Goal: Complete application form: Complete application form

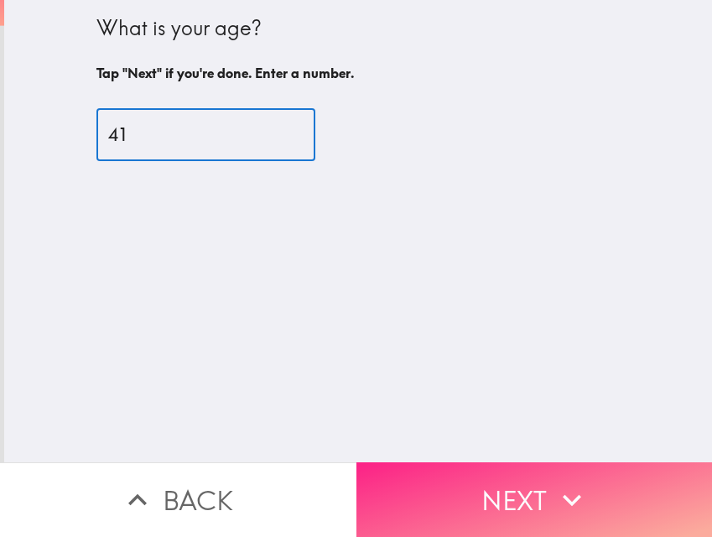
type input "41"
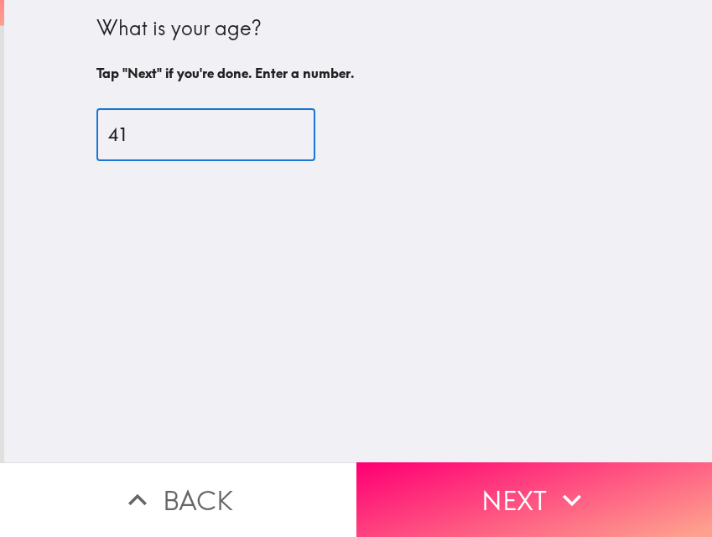
click at [571, 507] on button "Next" at bounding box center [535, 499] width 357 height 75
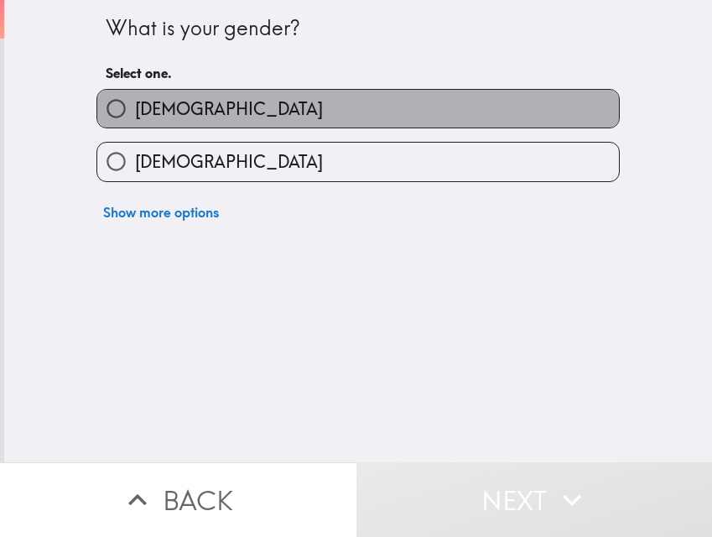
click at [179, 124] on label "[DEMOGRAPHIC_DATA]" at bounding box center [358, 109] width 522 height 38
click at [135, 124] on input "[DEMOGRAPHIC_DATA]" at bounding box center [116, 109] width 38 height 38
radio input "true"
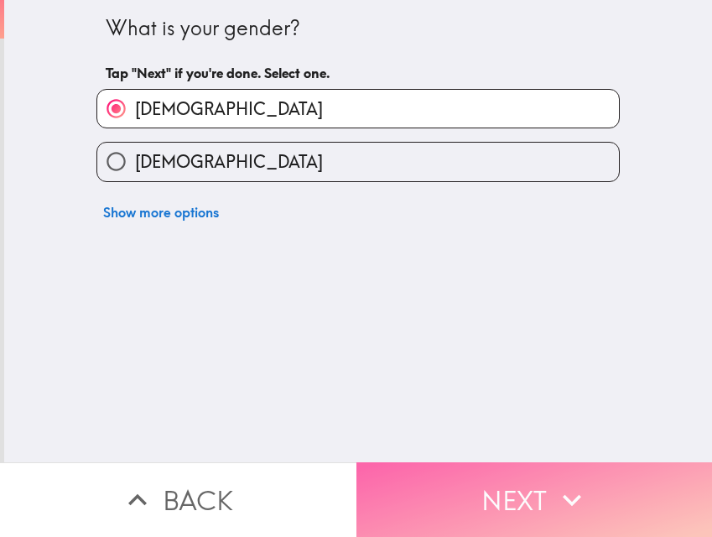
click at [570, 482] on icon "button" at bounding box center [572, 500] width 37 height 37
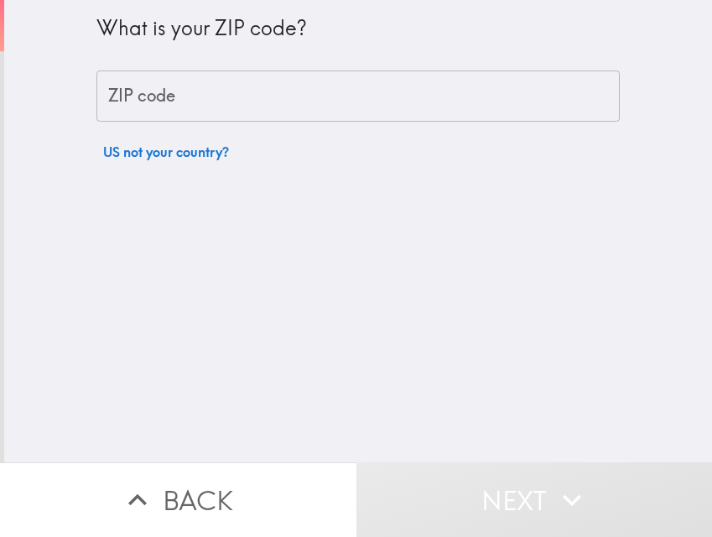
click at [230, 102] on input "ZIP code" at bounding box center [357, 96] width 523 height 52
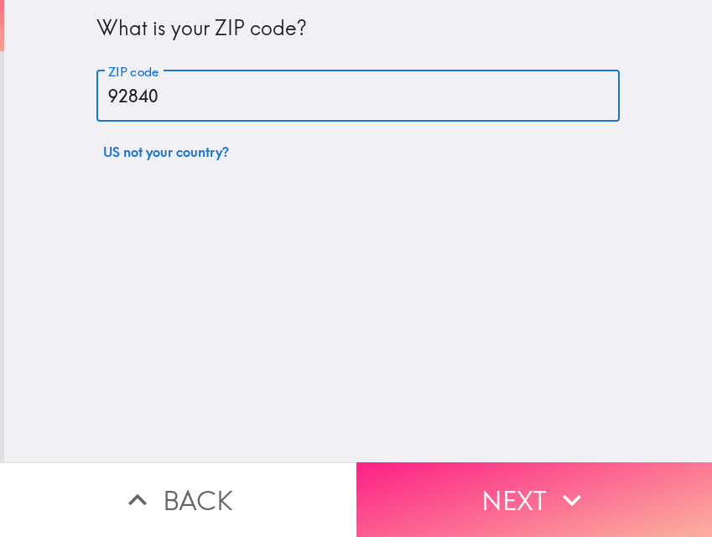
type input "92840"
click at [449, 484] on button "Next" at bounding box center [535, 499] width 357 height 75
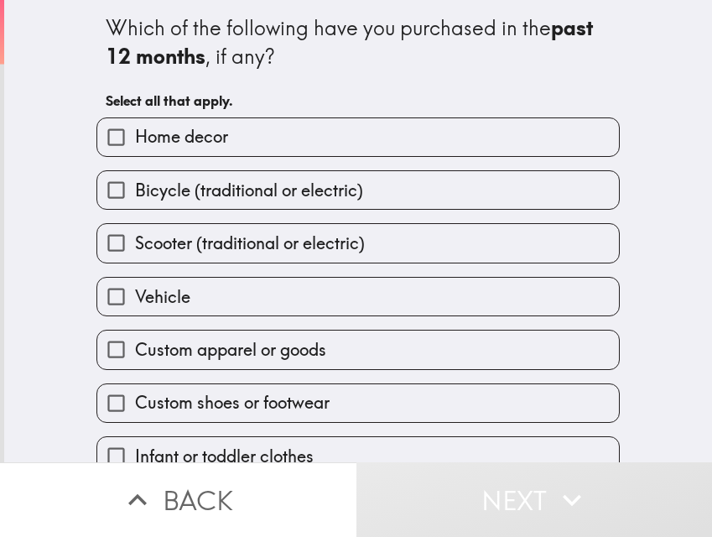
click at [224, 296] on label "Vehicle" at bounding box center [358, 297] width 522 height 38
click at [135, 296] on input "Vehicle" at bounding box center [116, 297] width 38 height 38
checkbox input "true"
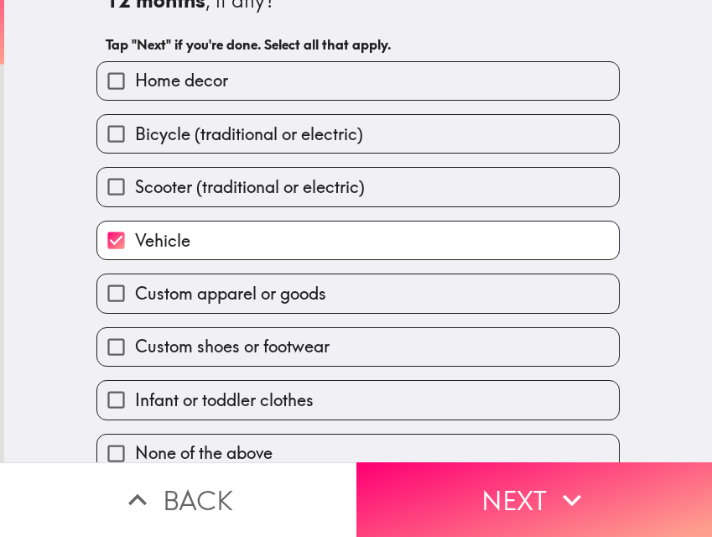
scroll to position [80, 0]
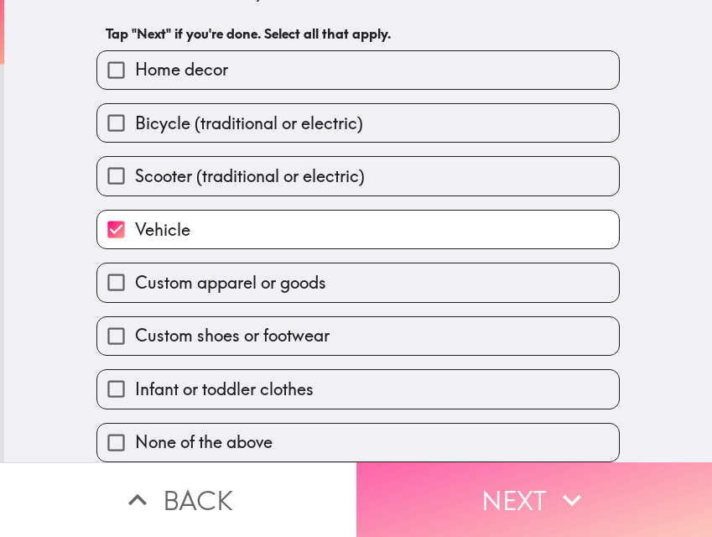
click at [486, 481] on button "Next" at bounding box center [535, 499] width 357 height 75
